Goal: Task Accomplishment & Management: Complete application form

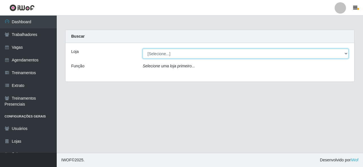
click at [179, 54] on select "[Selecione...] Castelinho Supermercado" at bounding box center [246, 54] width 206 height 10
select select "377"
click at [143, 49] on select "[Selecione...] Castelinho Supermercado" at bounding box center [246, 54] width 206 height 10
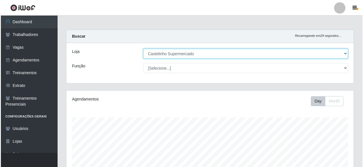
scroll to position [118, 288]
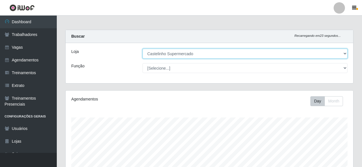
click at [237, 54] on select "[Selecione...] Castelinho Supermercado" at bounding box center [244, 54] width 205 height 10
click at [142, 49] on select "[Selecione...] Castelinho Supermercado" at bounding box center [244, 54] width 205 height 10
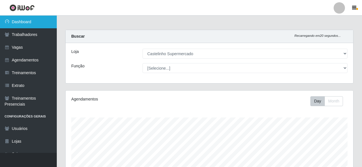
click at [30, 22] on link "Dashboard" at bounding box center [28, 22] width 57 height 13
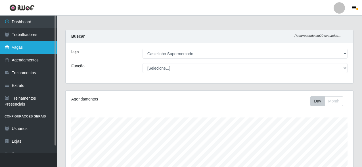
click at [32, 46] on link "Vagas" at bounding box center [28, 47] width 57 height 13
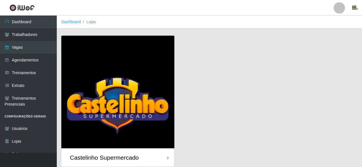
click at [120, 149] on div "Castelinho Supermercado" at bounding box center [117, 158] width 113 height 18
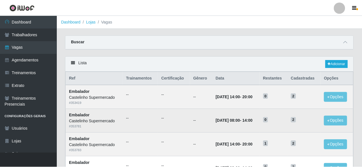
scroll to position [28, 0]
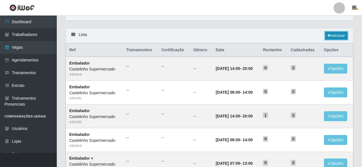
click at [338, 35] on link "Adicionar" at bounding box center [336, 36] width 22 height 8
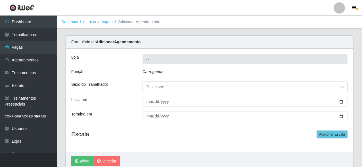
type input "Castelinho Supermercado"
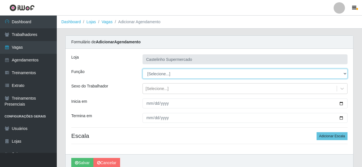
click at [160, 74] on select "[Selecione...] ASG ASG + ASG ++ Balconista de Açougue Balconista de Açougue + B…" at bounding box center [244, 74] width 205 height 10
select select "1"
click at [142, 69] on select "[Selecione...] ASG ASG + ASG ++ Balconista de Açougue Balconista de Açougue + B…" at bounding box center [244, 74] width 205 height 10
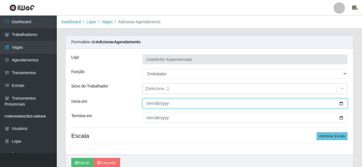
click at [148, 104] on input "Inicia em" at bounding box center [244, 104] width 205 height 10
type input "2025-10-03"
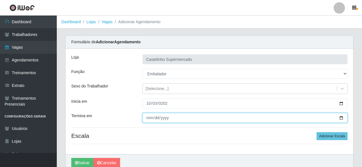
click at [150, 118] on input "Termina em" at bounding box center [244, 118] width 205 height 10
type input "[DATE]"
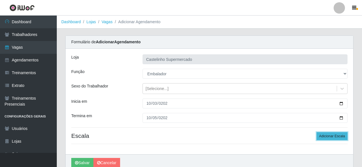
click at [335, 134] on button "Adicionar Escala" at bounding box center [331, 137] width 31 height 8
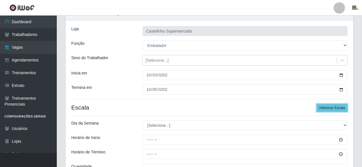
scroll to position [57, 0]
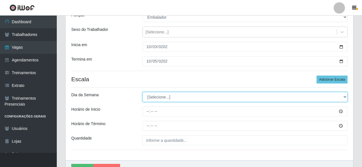
click at [158, 96] on select "[Selecione...] Segunda Terça Quarta Quinta Sexta Sábado Domingo" at bounding box center [244, 97] width 205 height 10
select select "5"
click at [142, 92] on select "[Selecione...] Segunda Terça Quarta Quinta Sexta Sábado Domingo" at bounding box center [244, 97] width 205 height 10
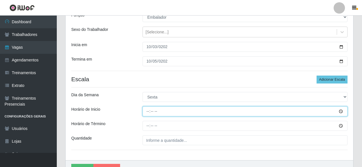
click at [148, 112] on input "Horário de Inicio" at bounding box center [244, 112] width 205 height 10
click at [150, 113] on input "08:30" at bounding box center [244, 112] width 205 height 10
type input "08:00"
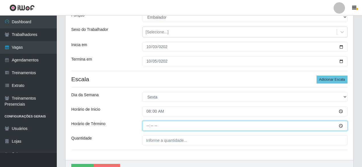
click at [146, 127] on input "Horário de Término" at bounding box center [244, 126] width 205 height 10
type input "13:00"
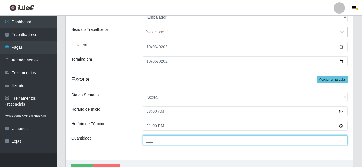
click at [152, 142] on input "___" at bounding box center [244, 141] width 205 height 10
type input "02_"
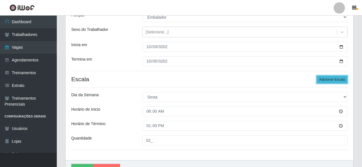
click at [330, 79] on button "Adicionar Escala" at bounding box center [331, 80] width 31 height 8
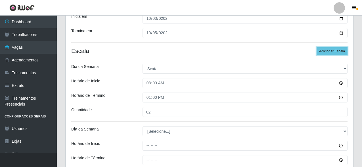
scroll to position [142, 0]
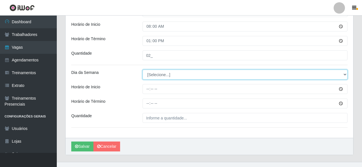
click at [149, 73] on select "[Selecione...] Segunda Terça Quarta Quinta Sexta Sábado Domingo" at bounding box center [244, 75] width 205 height 10
select select "5"
click at [142, 70] on select "[Selecione...] Segunda Terça Quarta Quinta Sexta Sábado Domingo" at bounding box center [244, 75] width 205 height 10
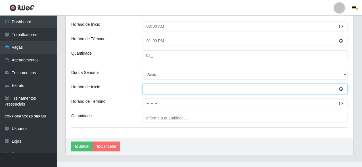
click at [148, 87] on input "Horário de Inicio" at bounding box center [244, 89] width 205 height 10
type input "14:00"
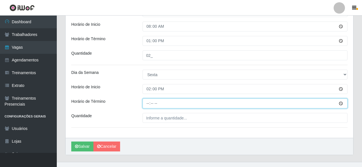
click at [146, 105] on input "Horário de Término" at bounding box center [244, 104] width 205 height 10
type input "20:00"
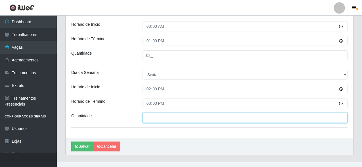
click at [158, 116] on input "___" at bounding box center [244, 118] width 205 height 10
type input "02_"
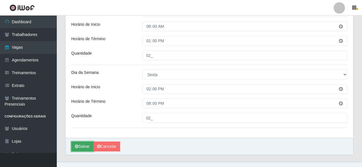
click at [84, 146] on button "Salvar" at bounding box center [82, 147] width 22 height 10
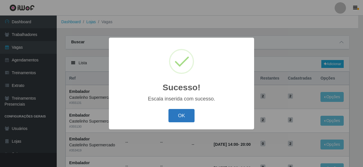
click at [185, 121] on button "OK" at bounding box center [182, 115] width 26 height 13
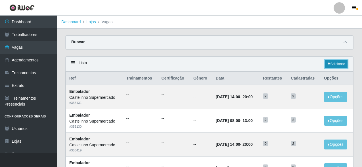
click at [330, 68] on link "Adicionar" at bounding box center [336, 64] width 22 height 8
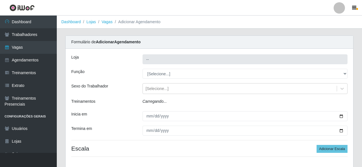
type input "Castelinho Supermercado"
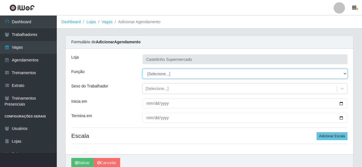
click at [165, 76] on select "[Selecione...] ASG ASG + ASG ++ Balconista de Açougue Balconista de Açougue + B…" at bounding box center [244, 74] width 205 height 10
select select "70"
click at [142, 69] on select "[Selecione...] ASG ASG + ASG ++ Balconista de Açougue Balconista de Açougue + B…" at bounding box center [244, 74] width 205 height 10
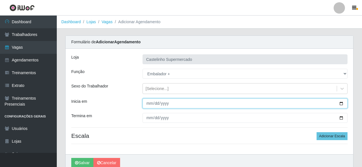
click at [149, 101] on input "Inicia em" at bounding box center [244, 104] width 205 height 10
type input "[DATE]"
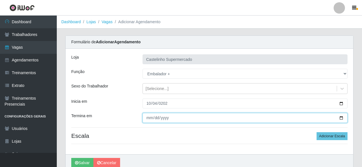
click at [150, 118] on input "Termina em" at bounding box center [244, 118] width 205 height 10
type input "[DATE]"
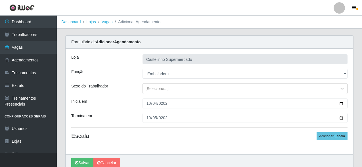
click at [334, 142] on div "[PERSON_NAME] Supermercado Função [Selecione...] ASG ASG + ASG ++ Balconista de…" at bounding box center [210, 102] width 288 height 106
click at [333, 138] on button "Adicionar Escala" at bounding box center [331, 137] width 31 height 8
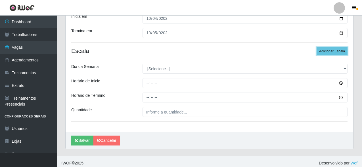
scroll to position [88, 0]
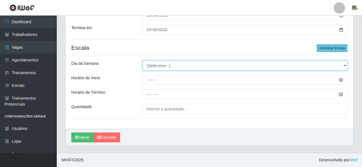
click at [151, 67] on select "[Selecione...] Segunda Terça Quarta Quinta Sexta Sábado Domingo" at bounding box center [244, 66] width 205 height 10
select select "6"
click at [142, 61] on select "[Selecione...] Segunda Terça Quarta Quinta Sexta Sábado Domingo" at bounding box center [244, 66] width 205 height 10
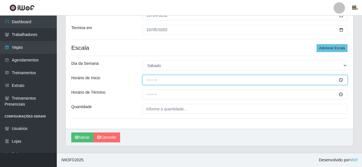
click at [147, 77] on input "Horário de Inicio" at bounding box center [244, 80] width 205 height 10
type input "08:30"
click at [148, 81] on input "08:00" at bounding box center [244, 80] width 205 height 10
type input "07:30"
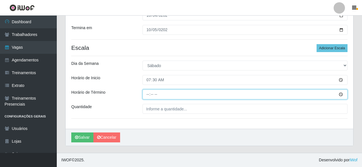
click at [147, 93] on input "Horário de Término" at bounding box center [244, 95] width 205 height 10
type input "13:30"
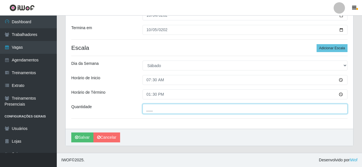
click at [163, 113] on input "___" at bounding box center [244, 109] width 205 height 10
type input "01_"
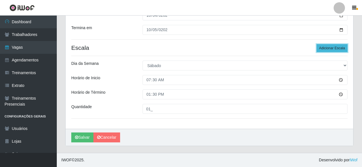
click at [336, 52] on button "Adicionar Escala" at bounding box center [331, 48] width 31 height 8
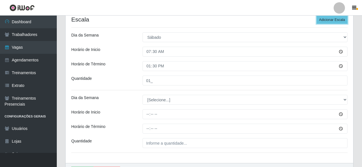
scroll to position [145, 0]
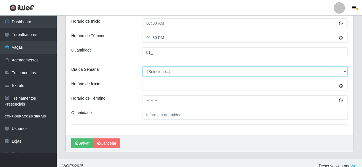
click at [154, 73] on select "[Selecione...] Segunda Terça Quarta Quinta Sexta Sábado Domingo" at bounding box center [244, 72] width 205 height 10
select select "6"
click at [142, 67] on select "[Selecione...] Segunda Terça Quarta Quinta Sexta Sábado Domingo" at bounding box center [244, 72] width 205 height 10
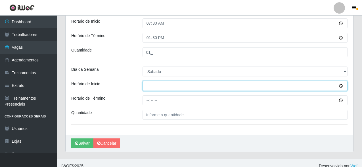
click at [148, 86] on input "Horário de Inicio" at bounding box center [244, 86] width 205 height 10
type input "10:00"
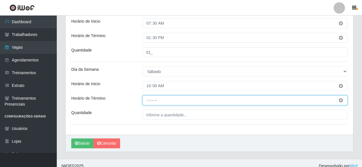
click at [149, 100] on input "Horário de Término" at bounding box center [244, 101] width 205 height 10
type input "15:00"
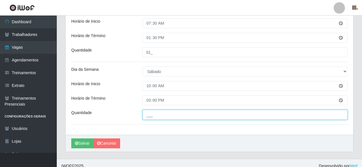
click at [150, 119] on input "___" at bounding box center [244, 115] width 205 height 10
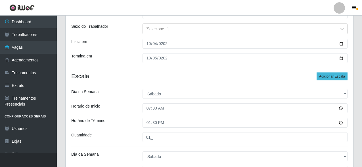
type input "01_"
click at [343, 76] on button "Adicionar Escala" at bounding box center [331, 77] width 31 height 8
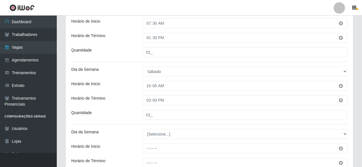
scroll to position [214, 0]
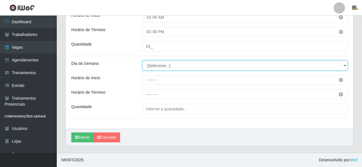
click at [153, 67] on select "[Selecione...] Segunda Terça Quarta Quinta Sexta Sábado Domingo" at bounding box center [244, 66] width 205 height 10
select select "6"
click at [142, 61] on select "[Selecione...] Segunda Terça Quarta Quinta Sexta Sábado Domingo" at bounding box center [244, 66] width 205 height 10
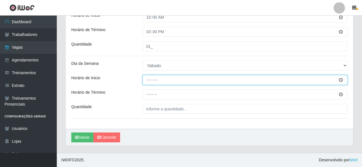
click at [148, 80] on input "Horário de Inicio" at bounding box center [244, 80] width 205 height 10
type input "14:30"
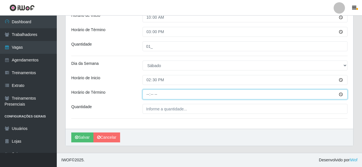
click at [147, 95] on input "Horário de Término" at bounding box center [244, 95] width 205 height 10
type input "20:00"
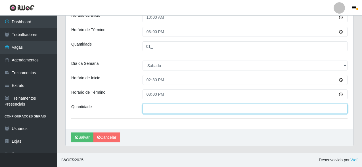
click at [158, 112] on input "___" at bounding box center [244, 109] width 205 height 10
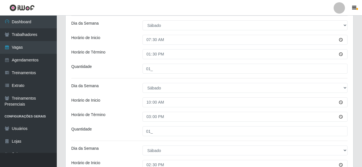
scroll to position [100, 0]
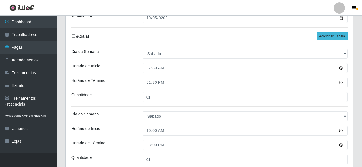
type input "02_"
click at [343, 33] on button "Adicionar Escala" at bounding box center [331, 36] width 31 height 8
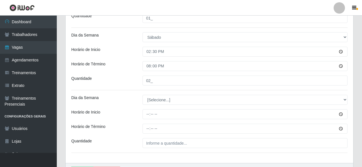
scroll to position [276, 0]
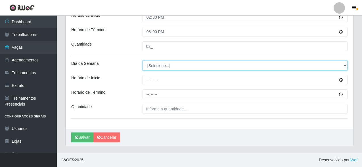
click at [154, 70] on select "[Selecione...] Segunda Terça Quarta Quinta Sexta Sábado Domingo" at bounding box center [244, 66] width 205 height 10
select select "0"
click at [142, 61] on select "[Selecione...] Segunda Terça Quarta Quinta Sexta Sábado Domingo" at bounding box center [244, 66] width 205 height 10
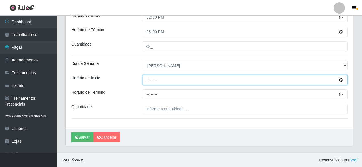
click at [146, 80] on input "Horário de Inicio" at bounding box center [244, 80] width 205 height 10
type input "07:00"
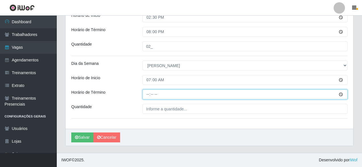
click at [146, 95] on input "Horário de Término" at bounding box center [244, 95] width 205 height 10
type input "13:00"
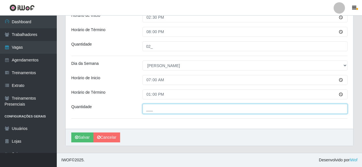
click at [151, 110] on input "___" at bounding box center [244, 109] width 205 height 10
type input "02_"
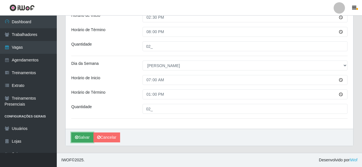
click at [85, 138] on button "Salvar" at bounding box center [82, 138] width 22 height 10
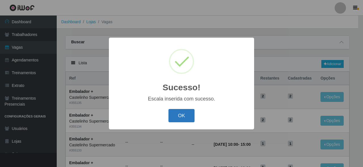
click at [183, 119] on button "OK" at bounding box center [182, 115] width 26 height 13
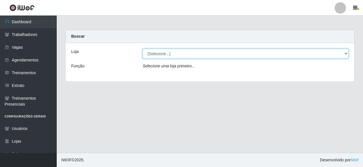
click at [271, 55] on select "[Selecione...] Castelinho Supermercado" at bounding box center [246, 54] width 206 height 10
select select "377"
click at [143, 49] on select "[Selecione...] Castelinho Supermercado" at bounding box center [246, 54] width 206 height 10
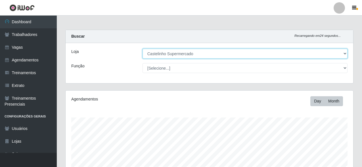
scroll to position [57, 0]
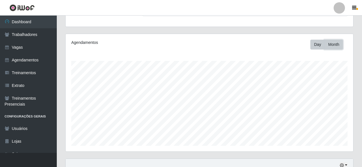
click at [335, 45] on button "Month" at bounding box center [333, 45] width 18 height 10
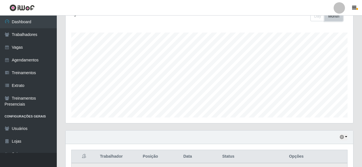
scroll to position [179, 0]
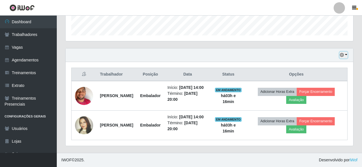
click at [342, 52] on button "button" at bounding box center [343, 55] width 8 height 7
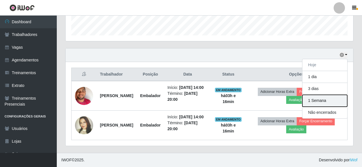
click at [331, 95] on button "1 Semana" at bounding box center [324, 101] width 45 height 12
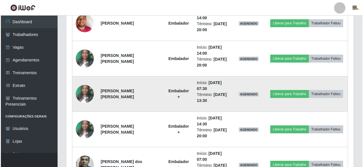
scroll to position [378, 0]
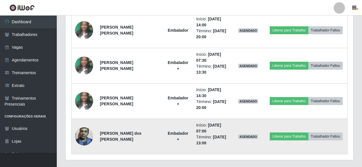
click at [87, 134] on img at bounding box center [84, 137] width 18 height 24
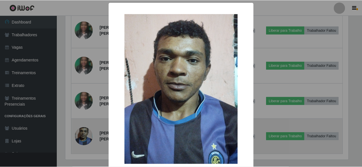
scroll to position [118, 284]
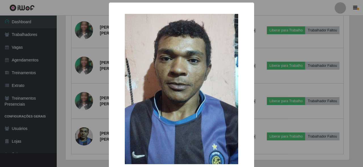
click at [87, 97] on div "× OK Cancel" at bounding box center [181, 83] width 363 height 167
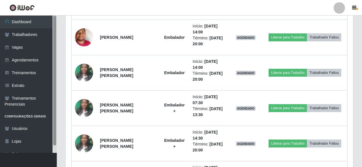
scroll to position [250, 0]
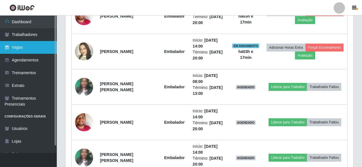
click at [36, 50] on link "Vagas" at bounding box center [28, 47] width 57 height 13
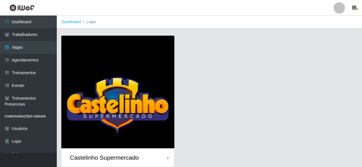
click at [119, 58] on img at bounding box center [117, 92] width 113 height 113
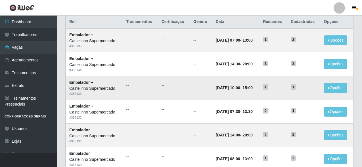
scroll to position [85, 0]
